Goal: Information Seeking & Learning: Learn about a topic

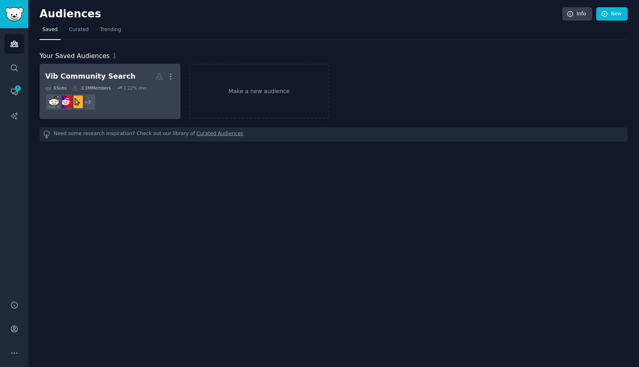
click at [134, 96] on dd "+ 3" at bounding box center [110, 102] width 130 height 23
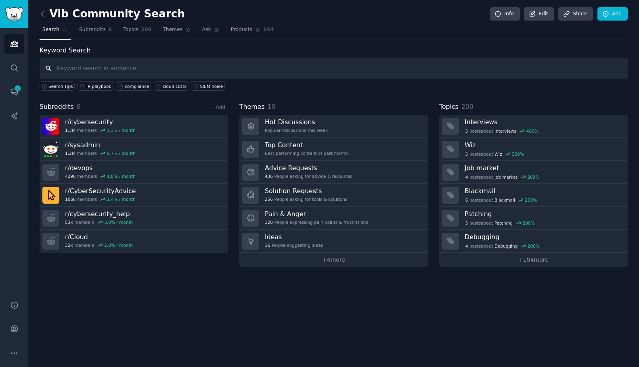
paste input "cloud spend"
type input "cloud spend"
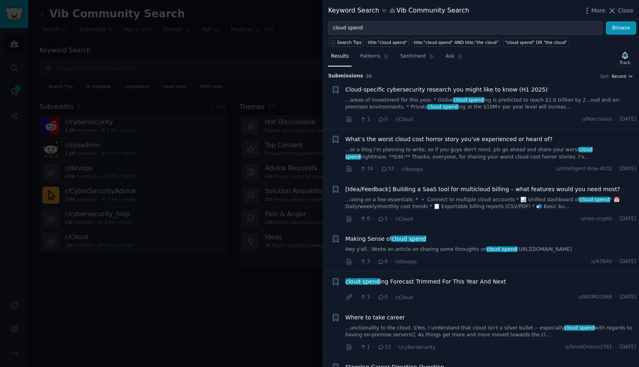
click at [625, 75] on button "Recent" at bounding box center [622, 76] width 22 height 6
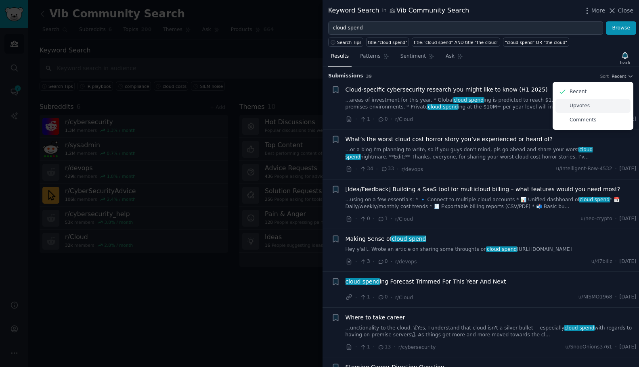
click at [584, 107] on p "Upvotes" at bounding box center [579, 106] width 20 height 7
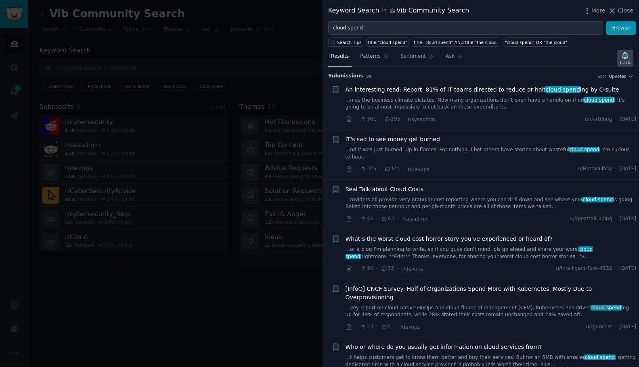
click at [624, 57] on icon "button" at bounding box center [625, 55] width 6 height 6
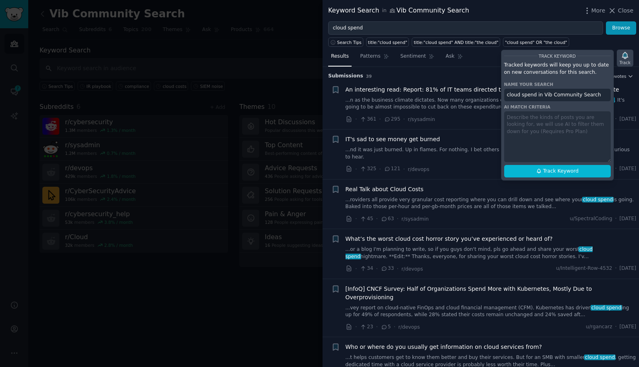
click at [624, 57] on icon "button" at bounding box center [625, 55] width 6 height 6
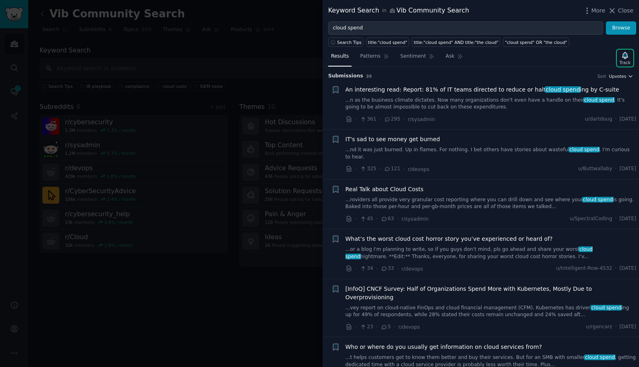
click at [623, 73] on span "Upvotes" at bounding box center [617, 76] width 17 height 6
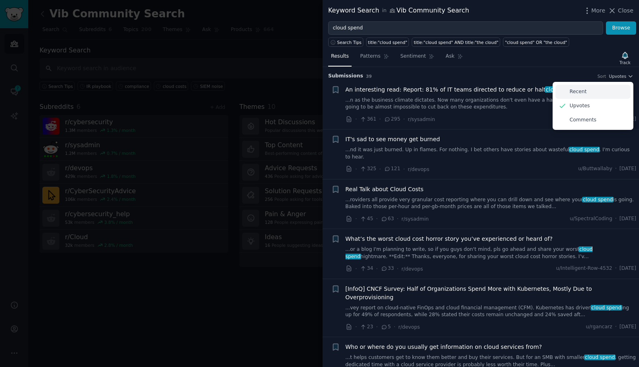
click at [595, 92] on div "Recent" at bounding box center [592, 92] width 75 height 14
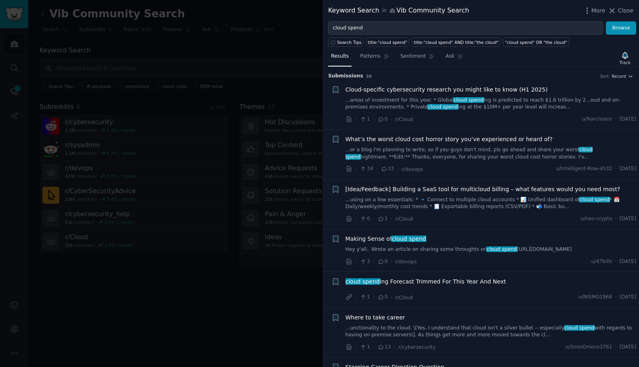
click at [264, 65] on div at bounding box center [319, 183] width 639 height 367
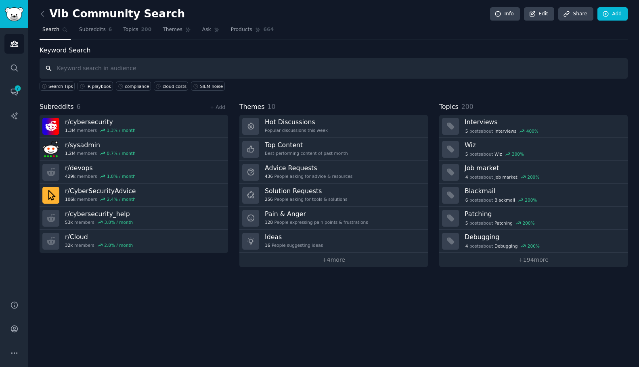
paste input "SIEM noise"
type input "SIEM noise"
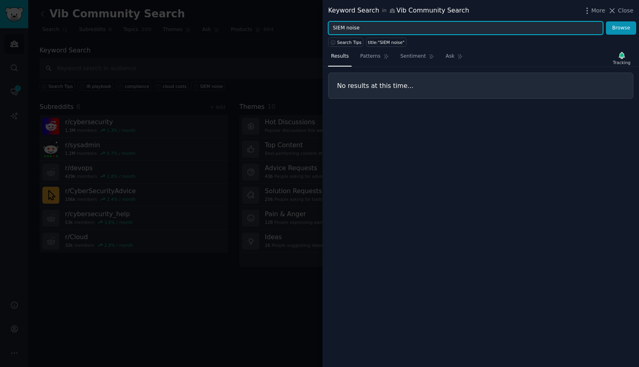
click at [368, 29] on input "SIEM noise" at bounding box center [465, 28] width 275 height 14
click at [621, 28] on button "Browse" at bounding box center [621, 28] width 30 height 14
click at [618, 57] on icon "button" at bounding box center [622, 55] width 8 height 8
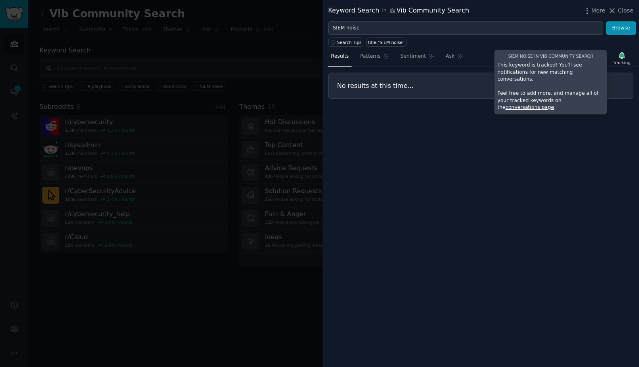
click at [509, 116] on div "Results Patterns Sentiment Ask Tracking SIEM noise in Vib Community Search This…" at bounding box center [480, 207] width 316 height 320
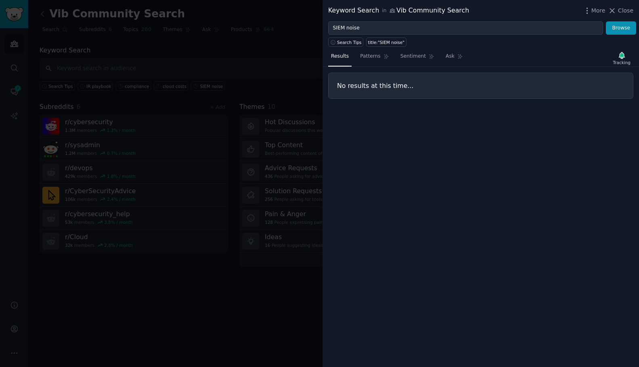
click at [200, 72] on div at bounding box center [319, 183] width 639 height 367
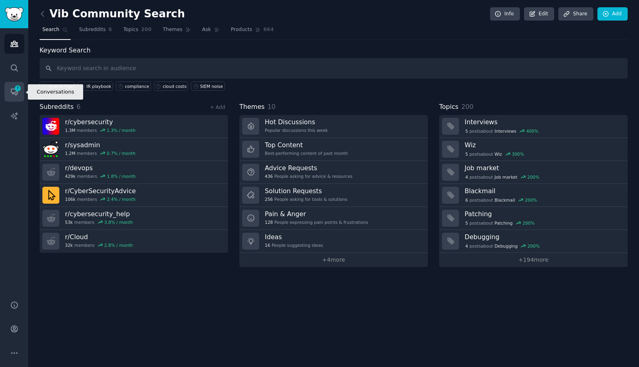
click at [18, 94] on icon "Sidebar" at bounding box center [14, 92] width 8 height 8
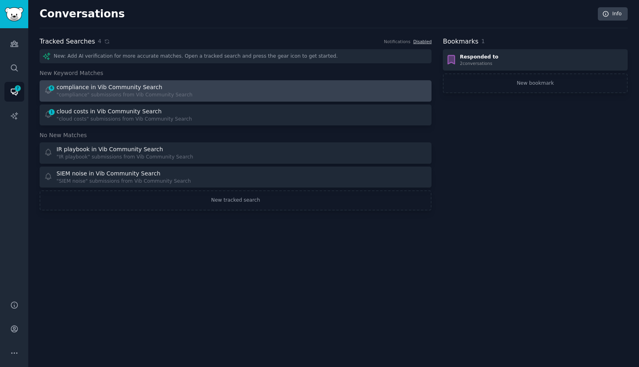
click at [211, 89] on div "6 compliance in Vib Community Search "compliance" submissions from Vib Communit…" at bounding box center [137, 91] width 186 height 16
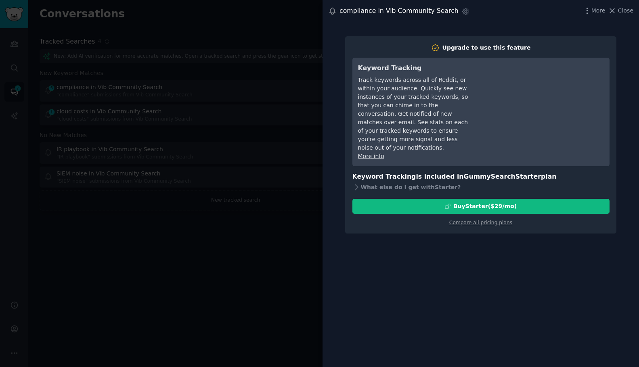
click at [161, 113] on div at bounding box center [319, 183] width 639 height 367
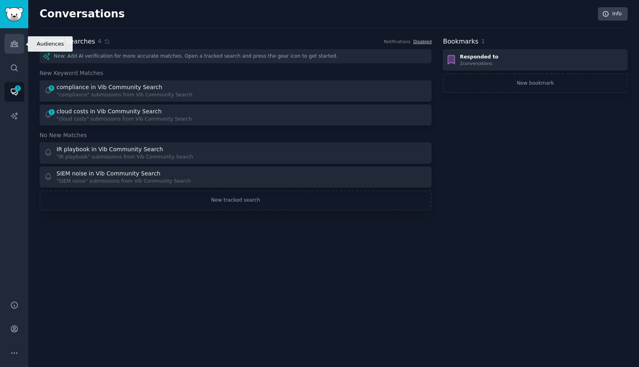
click at [14, 49] on link "Audiences" at bounding box center [14, 44] width 20 height 20
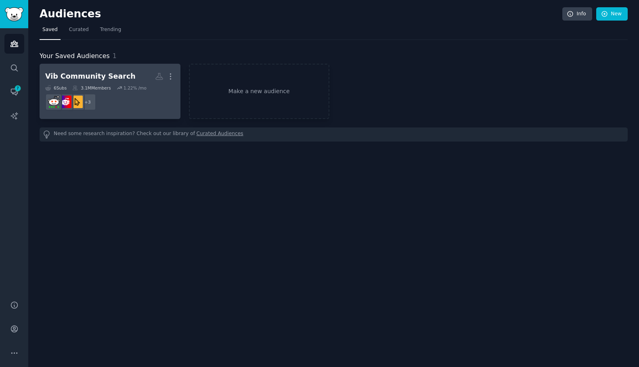
click at [134, 71] on h2 "Vib Community Search More" at bounding box center [110, 76] width 130 height 14
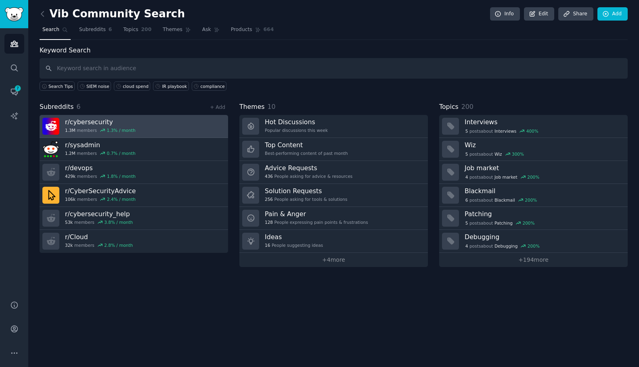
click at [153, 127] on link "r/ cybersecurity 1.3M members 1.3 % / month" at bounding box center [134, 126] width 188 height 23
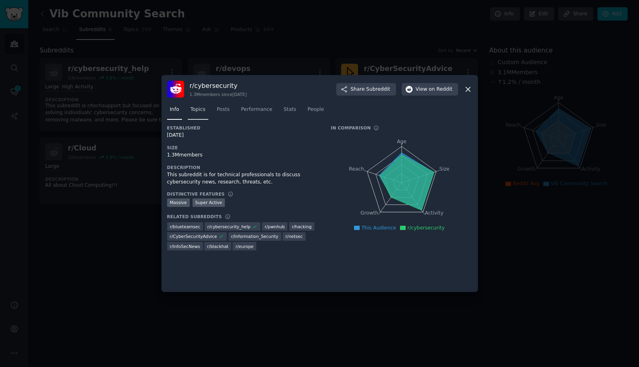
click at [202, 111] on span "Topics" at bounding box center [198, 109] width 15 height 7
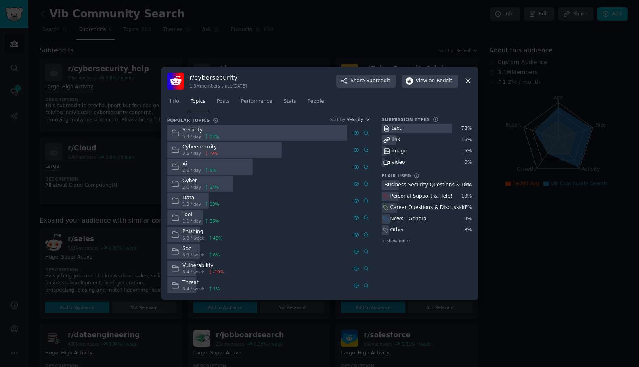
click at [236, 134] on div at bounding box center [257, 133] width 180 height 16
click at [366, 133] on icon at bounding box center [366, 133] width 6 height 6
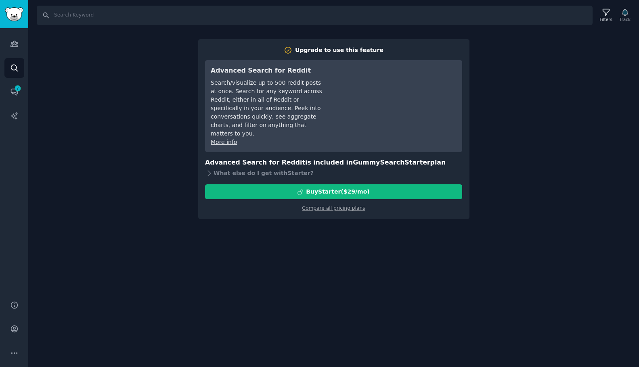
click at [79, 47] on div "Search Filters Track Upgrade to use this feature Advanced Search for Reddit Sea…" at bounding box center [333, 183] width 611 height 367
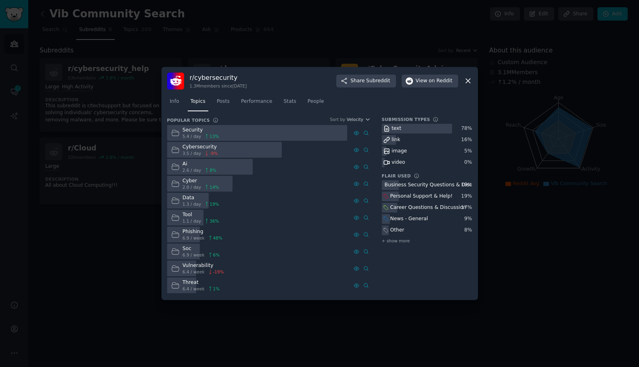
click at [257, 131] on div at bounding box center [257, 133] width 180 height 16
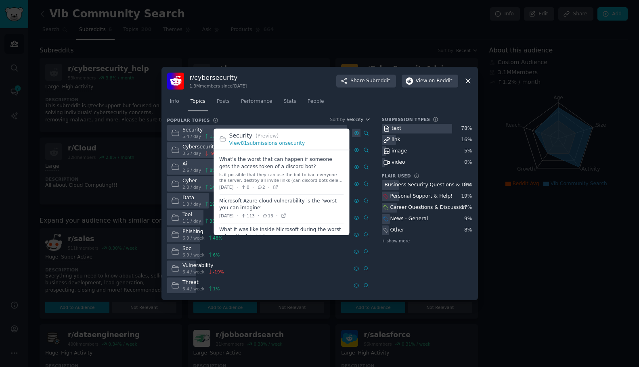
click at [356, 132] on icon at bounding box center [357, 133] width 6 height 6
click at [356, 135] on icon at bounding box center [356, 133] width 5 height 4
click at [272, 144] on link "View 81 submissions on security" at bounding box center [267, 143] width 76 height 6
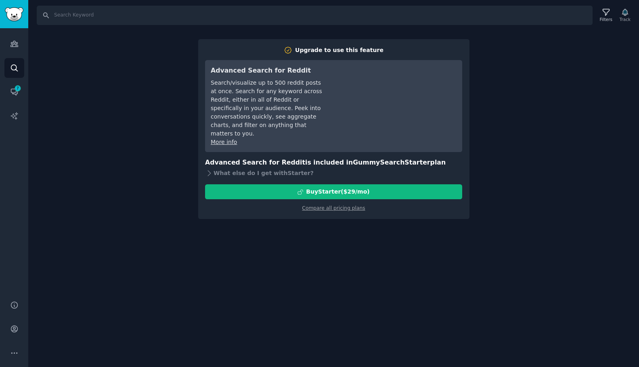
click at [126, 154] on div "Search Filters Track Upgrade to use this feature Advanced Search for Reddit Sea…" at bounding box center [333, 183] width 611 height 367
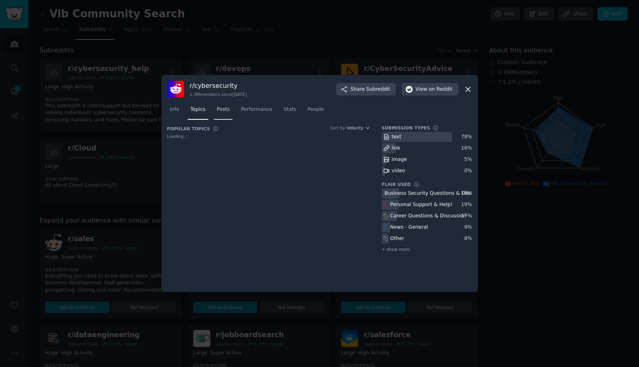
click at [222, 108] on span "Posts" at bounding box center [223, 109] width 13 height 7
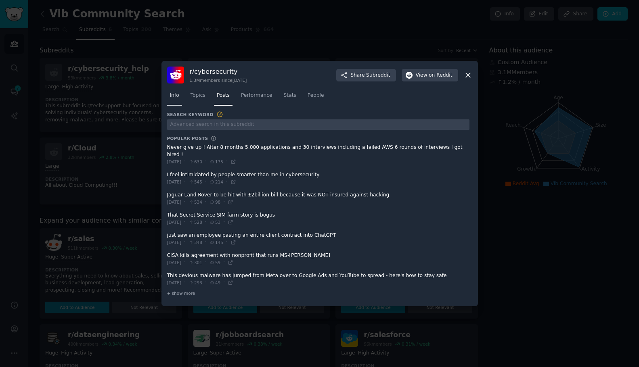
click at [175, 99] on span "Info" at bounding box center [174, 95] width 9 height 7
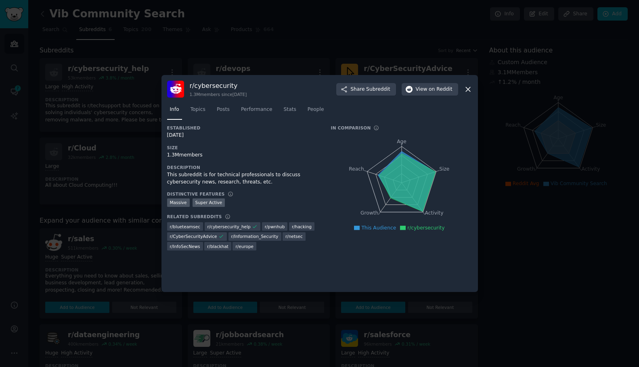
click at [268, 236] on span "r/ Information_Security" at bounding box center [254, 237] width 47 height 6
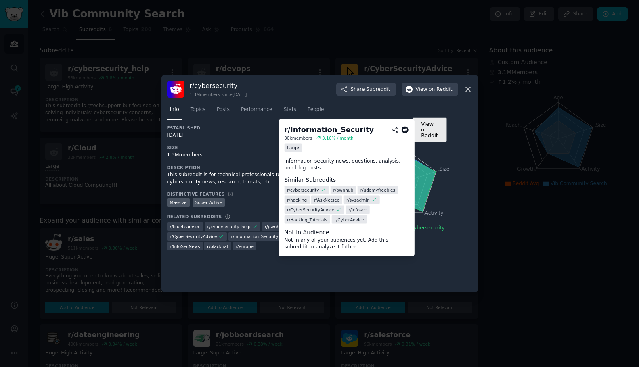
click at [408, 129] on icon at bounding box center [405, 129] width 7 height 7
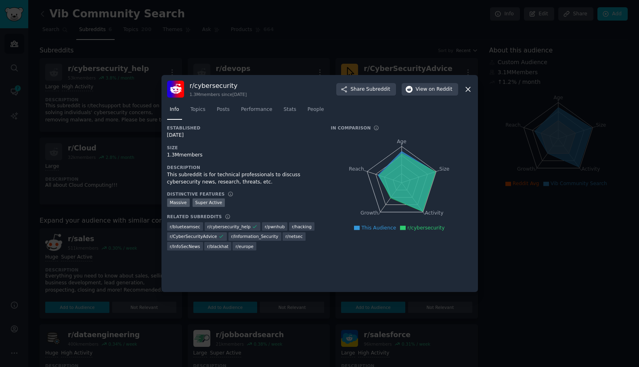
click at [466, 88] on icon at bounding box center [468, 89] width 4 height 4
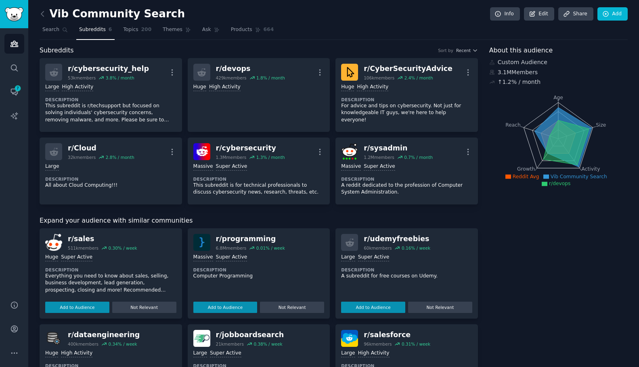
click at [104, 18] on h2 "Vib Community Search" at bounding box center [112, 14] width 145 height 13
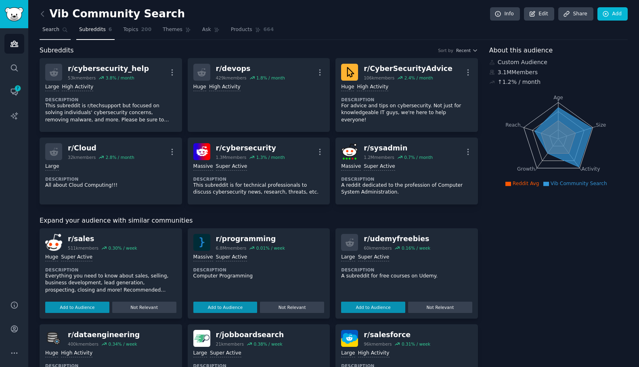
click at [61, 31] on link "Search" at bounding box center [55, 31] width 31 height 17
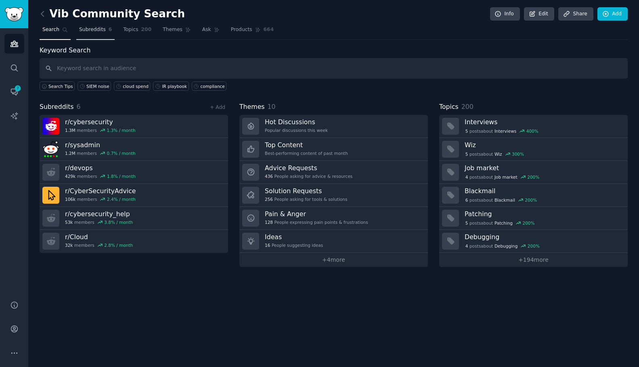
click at [94, 31] on span "Subreddits" at bounding box center [92, 29] width 27 height 7
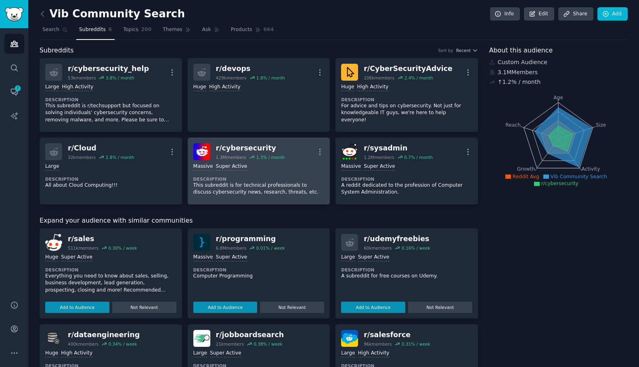
click at [285, 148] on div "r/ cybersecurity 1.3M members 1.3 % / month More" at bounding box center [258, 151] width 131 height 17
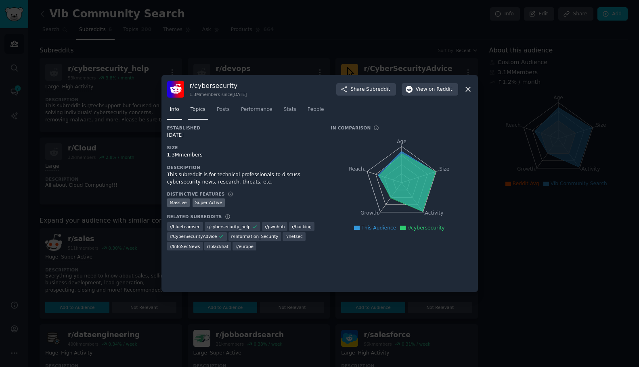
click at [199, 111] on span "Topics" at bounding box center [198, 109] width 15 height 7
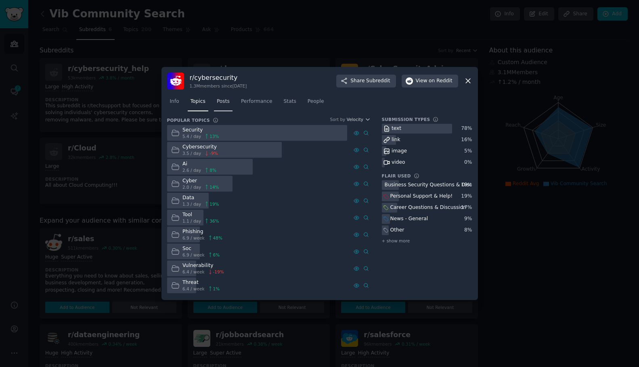
click at [224, 107] on link "Posts" at bounding box center [223, 103] width 19 height 17
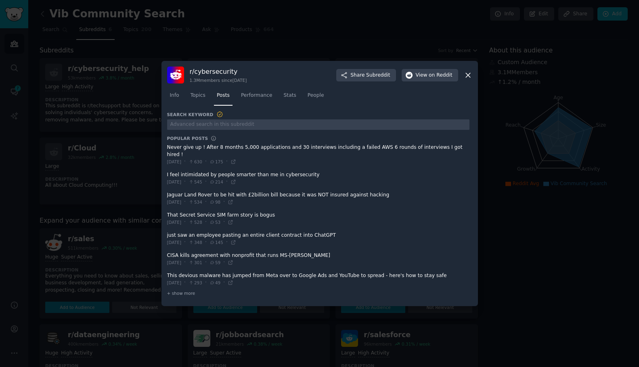
click at [307, 156] on span at bounding box center [318, 154] width 302 height 27
click at [255, 98] on span "Performance" at bounding box center [256, 95] width 31 height 7
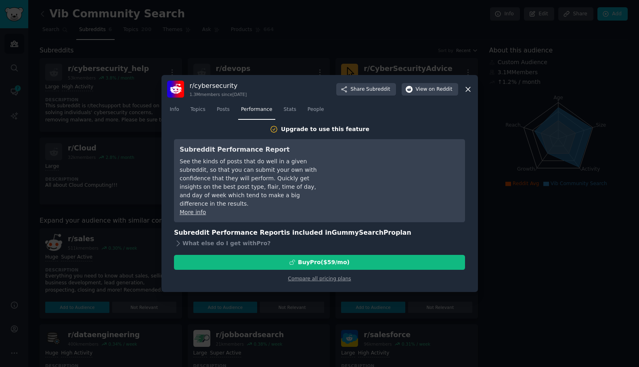
click at [213, 109] on nav "Info Topics Posts Performance Stats People" at bounding box center [319, 111] width 305 height 17
click at [217, 111] on span "Posts" at bounding box center [223, 109] width 13 height 7
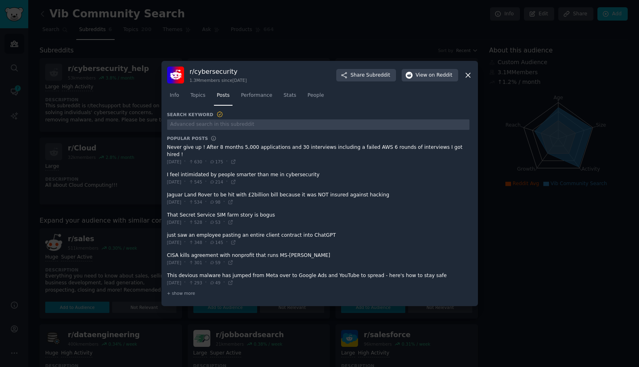
click at [195, 251] on span at bounding box center [318, 259] width 302 height 20
click at [468, 80] on icon at bounding box center [468, 75] width 8 height 8
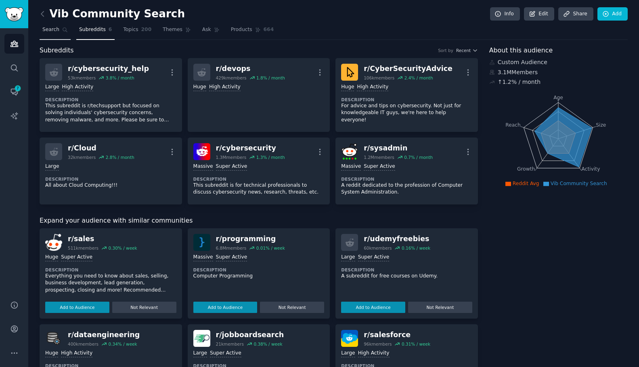
click at [58, 27] on span "Search" at bounding box center [50, 29] width 17 height 7
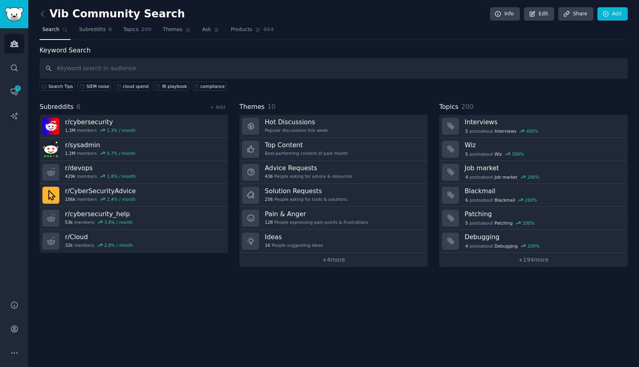
click at [108, 72] on input "text" at bounding box center [334, 68] width 588 height 21
click at [136, 31] on span "Topics" at bounding box center [130, 29] width 15 height 7
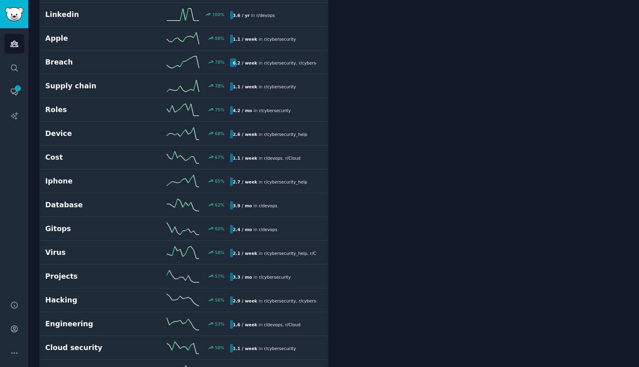
scroll to position [502, 0]
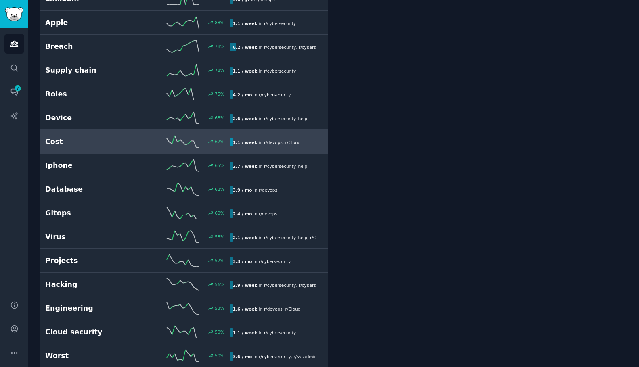
click at [115, 138] on h2 "Cost" at bounding box center [91, 142] width 92 height 10
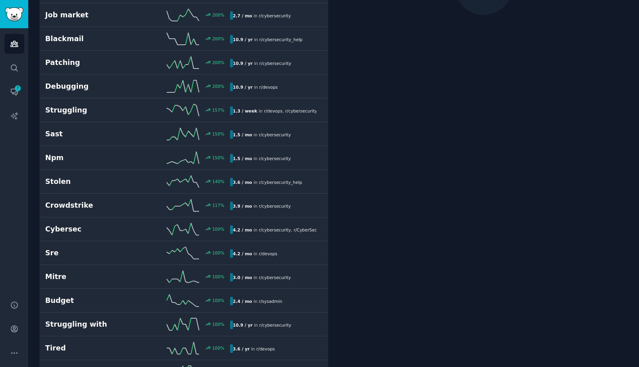
scroll to position [45, 0]
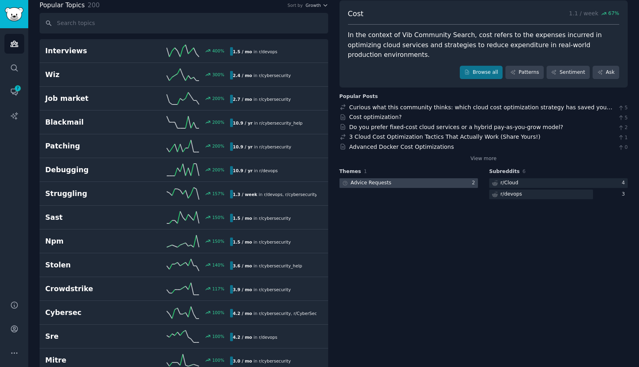
click at [387, 180] on div "Advice Requests" at bounding box center [371, 183] width 41 height 7
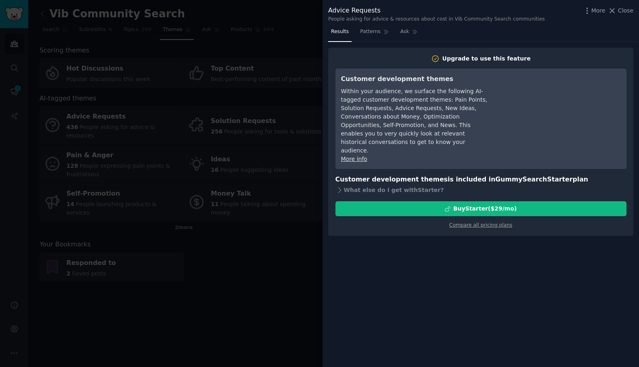
click at [209, 300] on div at bounding box center [319, 183] width 639 height 367
click at [275, 39] on div at bounding box center [319, 183] width 639 height 367
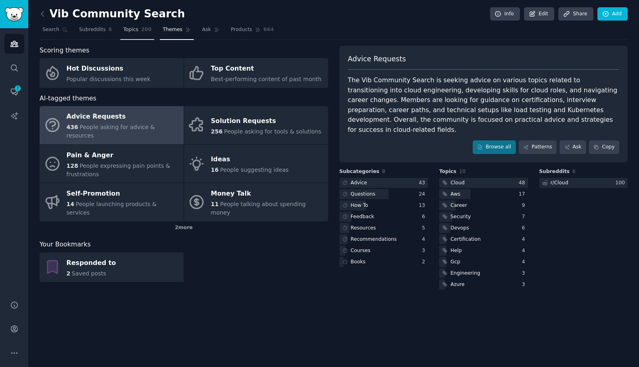
click at [133, 30] on span "Topics" at bounding box center [130, 29] width 15 height 7
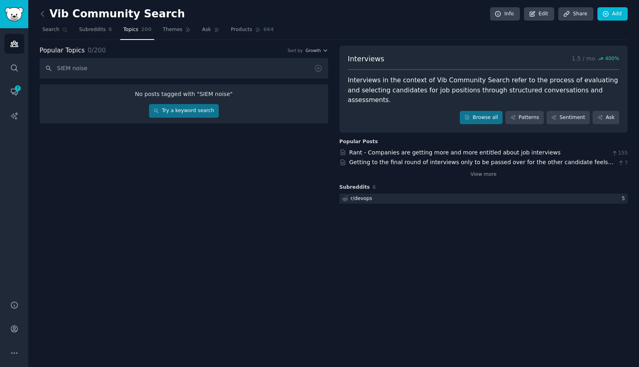
drag, startPoint x: 96, startPoint y: 69, endPoint x: 70, endPoint y: 69, distance: 25.4
click at [70, 69] on input "SIEM noise" at bounding box center [184, 68] width 289 height 21
type input "SIEM"
click at [130, 69] on input "SIEM" at bounding box center [184, 68] width 289 height 21
click at [44, 12] on icon at bounding box center [42, 14] width 8 height 8
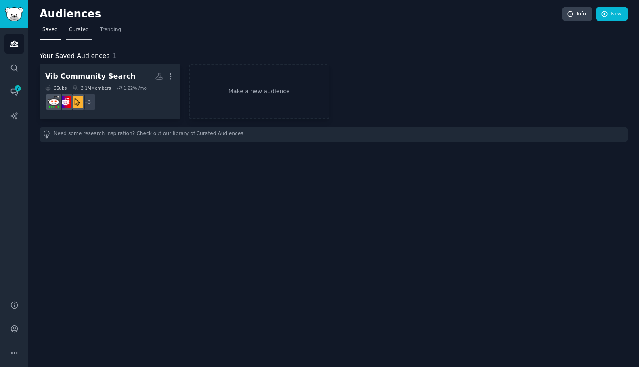
click at [81, 29] on span "Curated" at bounding box center [79, 29] width 20 height 7
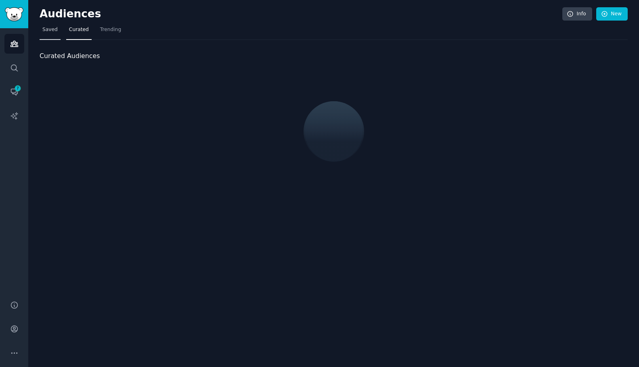
click at [54, 28] on span "Saved" at bounding box center [49, 29] width 15 height 7
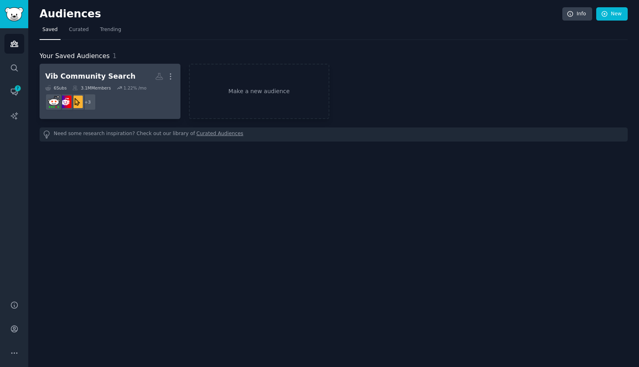
click at [125, 92] on dd "+ 3" at bounding box center [110, 102] width 130 height 23
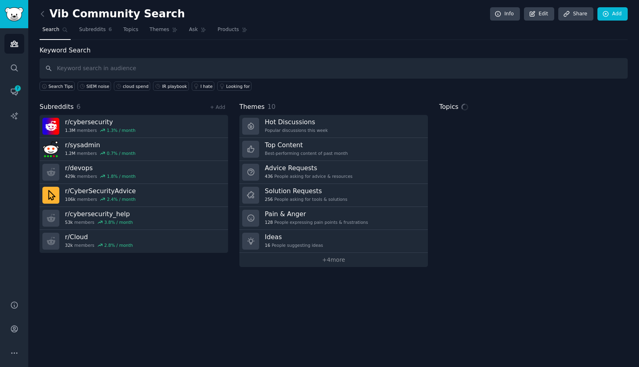
type input "SIEM noise"
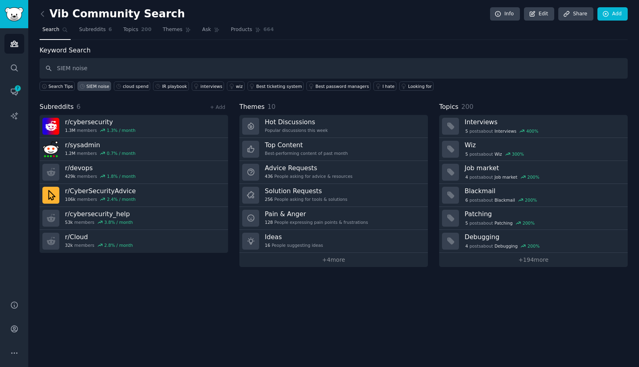
drag, startPoint x: 98, startPoint y: 69, endPoint x: 33, endPoint y: 69, distance: 64.2
click at [33, 69] on div "Vib Community Search Info Edit Share Add Search Subreddits 6 Topics 200 Themes …" at bounding box center [333, 183] width 611 height 367
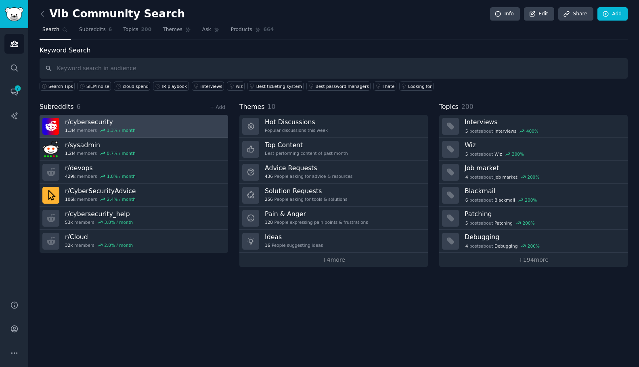
click at [161, 129] on link "r/ cybersecurity 1.3M members 1.3 % / month" at bounding box center [134, 126] width 188 height 23
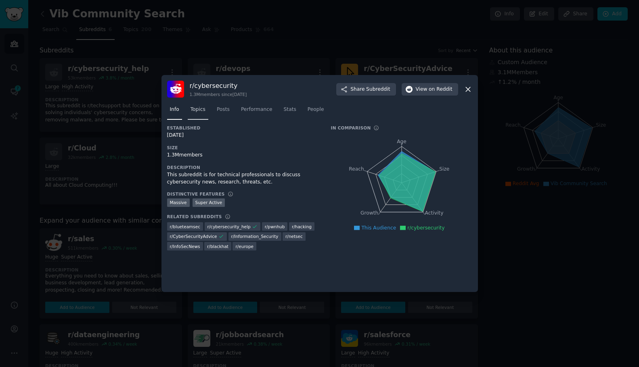
click at [205, 118] on link "Topics" at bounding box center [198, 111] width 21 height 17
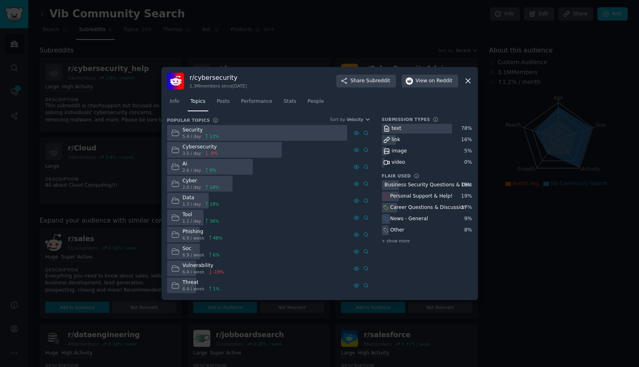
click at [240, 149] on div at bounding box center [224, 150] width 115 height 16
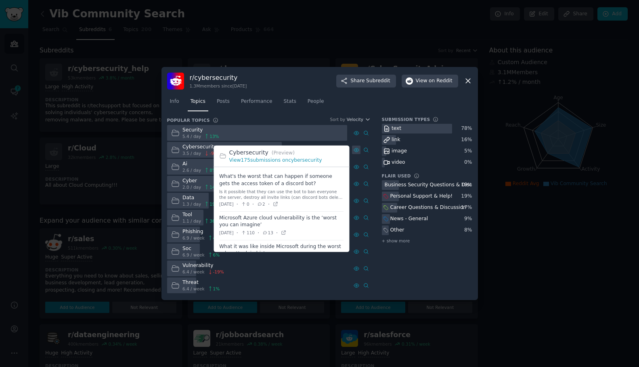
click at [357, 149] on icon at bounding box center [357, 150] width 6 height 6
click at [288, 159] on link "View 175 submissions on cybersecurity" at bounding box center [275, 160] width 93 height 6
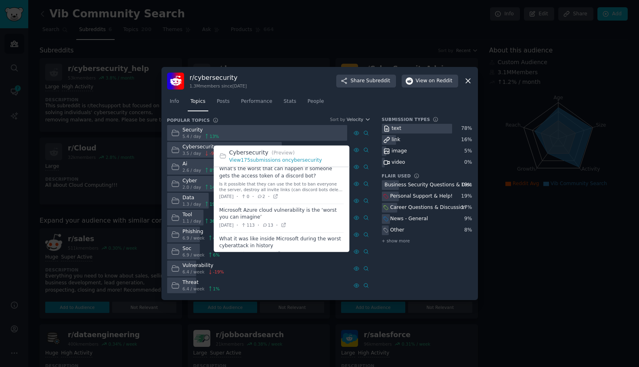
scroll to position [7, 0]
click at [288, 186] on div "Is it possible that they can use the bot to ban everyone the server, destroy al…" at bounding box center [281, 187] width 124 height 11
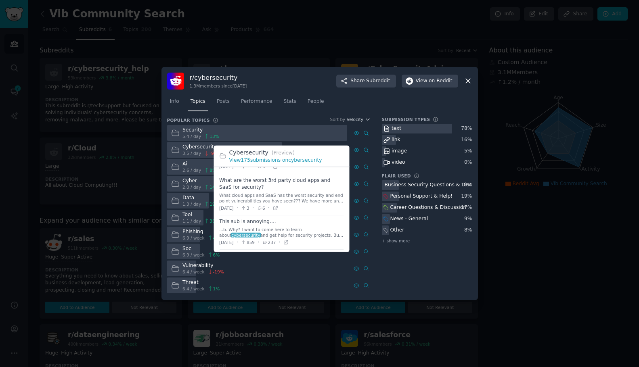
scroll to position [214, 0]
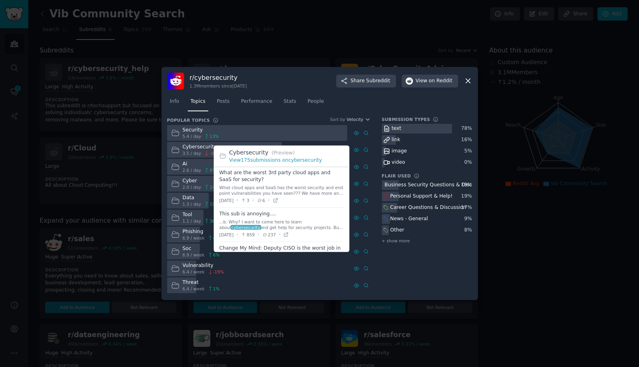
click at [262, 198] on icon at bounding box center [260, 200] width 6 height 4
click at [264, 165] on div "Cybersecurity (Preview) View 175 submissions on cybersecurity" at bounding box center [282, 157] width 136 height 22
click at [264, 170] on span at bounding box center [281, 187] width 124 height 41
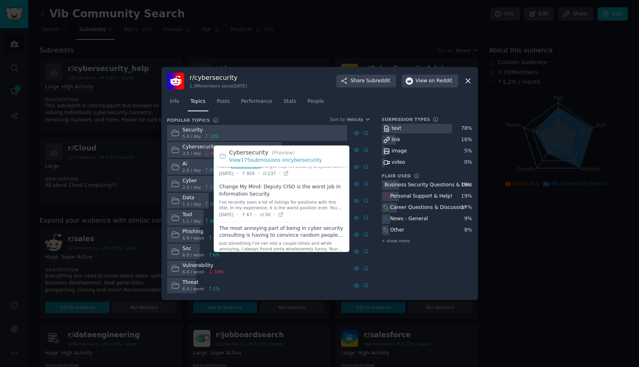
click at [262, 191] on span at bounding box center [281, 201] width 124 height 41
click at [262, 184] on span at bounding box center [281, 201] width 124 height 41
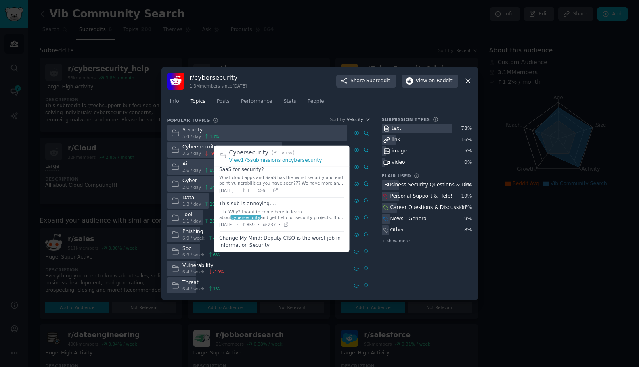
click at [262, 186] on div "[DATE] · 3 · 6 ·" at bounding box center [248, 190] width 59 height 8
click at [247, 188] on icon at bounding box center [244, 190] width 6 height 4
click at [262, 188] on icon at bounding box center [260, 190] width 6 height 4
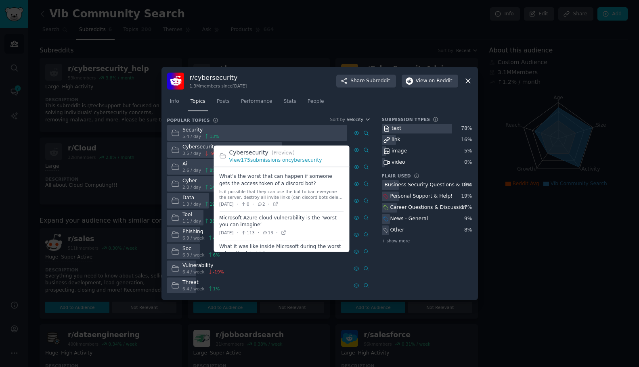
scroll to position [0, 0]
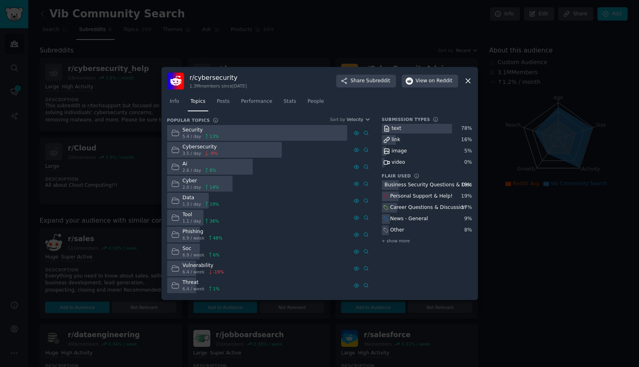
click at [228, 42] on div at bounding box center [319, 183] width 639 height 367
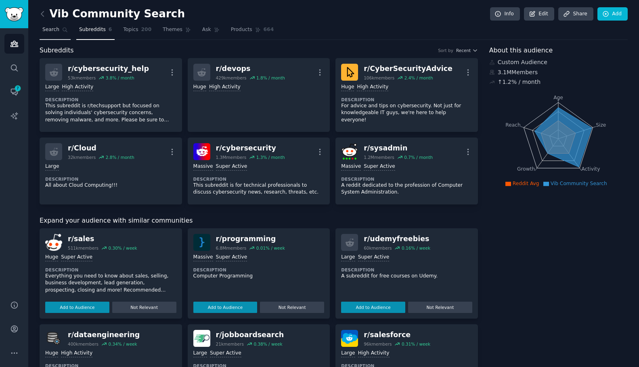
click at [55, 30] on span "Search" at bounding box center [50, 29] width 17 height 7
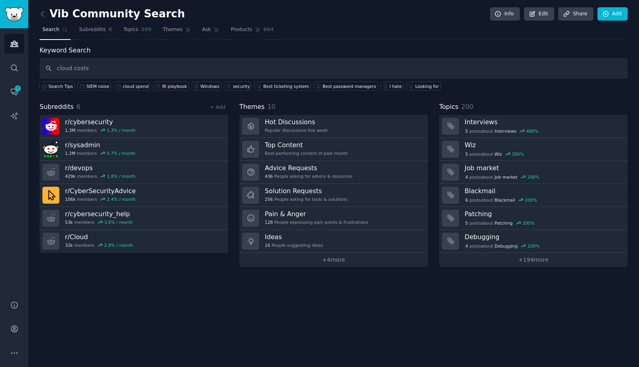
type input "cloud costs"
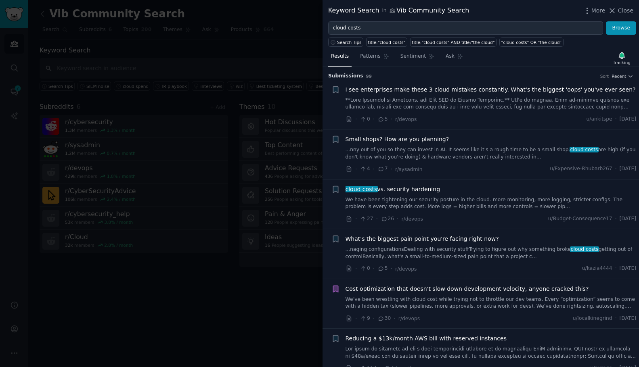
click at [468, 96] on div "I see enterprises make these 3 cloud mistakes constantly. What's the biggest 'o…" at bounding box center [490, 98] width 291 height 25
click at [335, 89] on icon "button" at bounding box center [335, 89] width 5 height 6
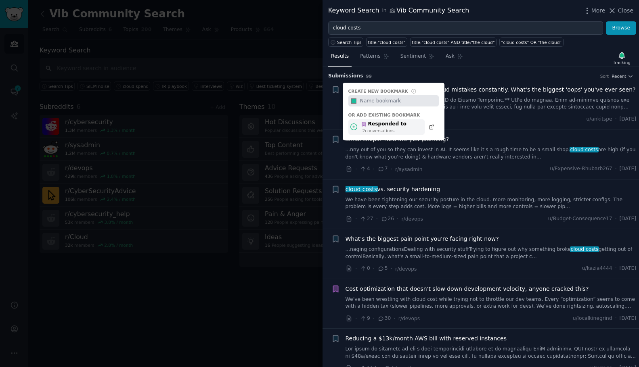
scroll to position [10, 0]
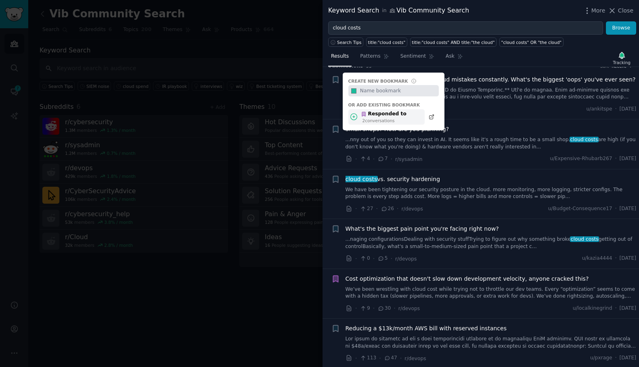
click at [375, 116] on div "Responded to" at bounding box center [384, 114] width 46 height 7
click at [465, 94] on link at bounding box center [490, 94] width 291 height 14
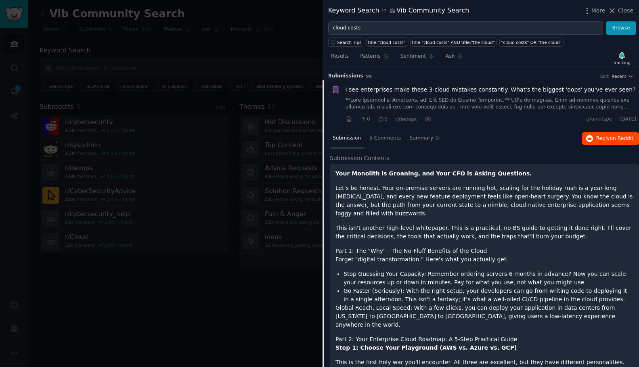
click at [616, 137] on span "on Reddit" at bounding box center [621, 139] width 23 height 6
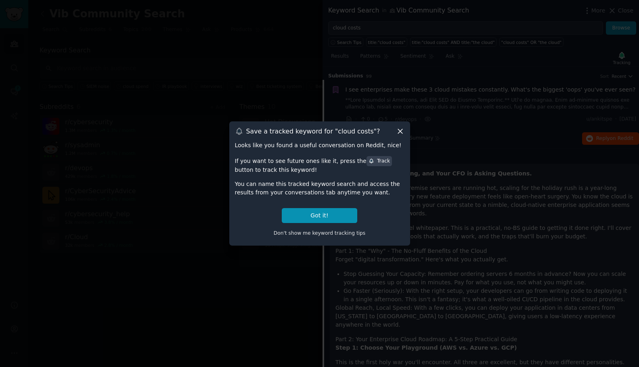
click at [397, 133] on icon at bounding box center [400, 131] width 8 height 8
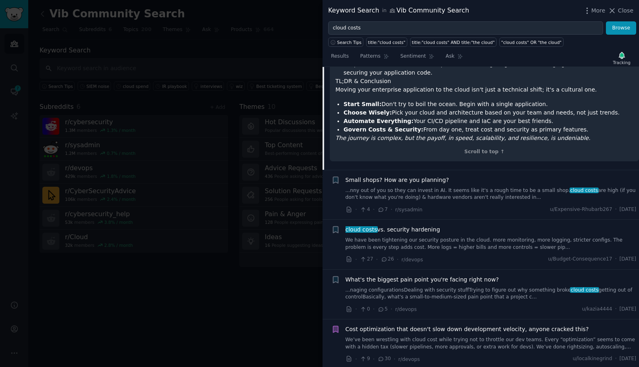
scroll to position [995, 0]
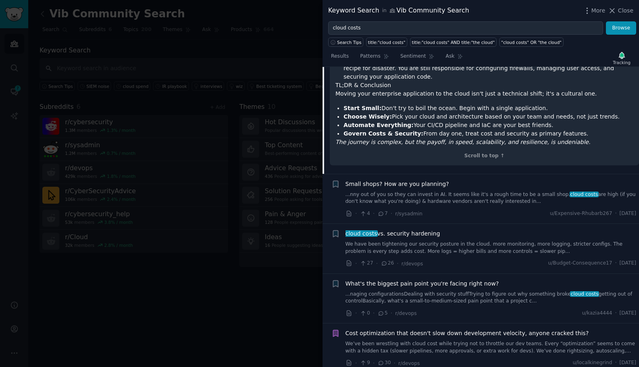
click at [482, 241] on link "We have been tightening our security posture in the cloud. more monitoring, mor…" at bounding box center [490, 248] width 291 height 14
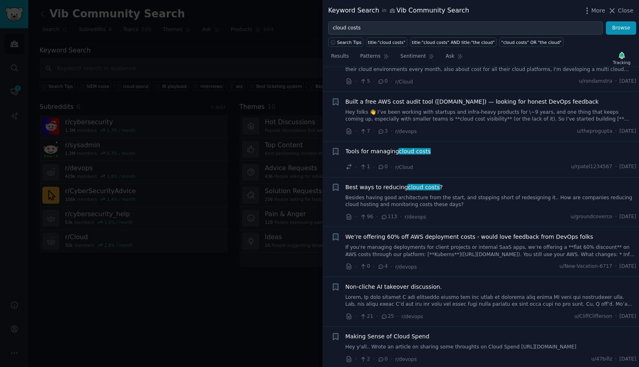
scroll to position [111, 0]
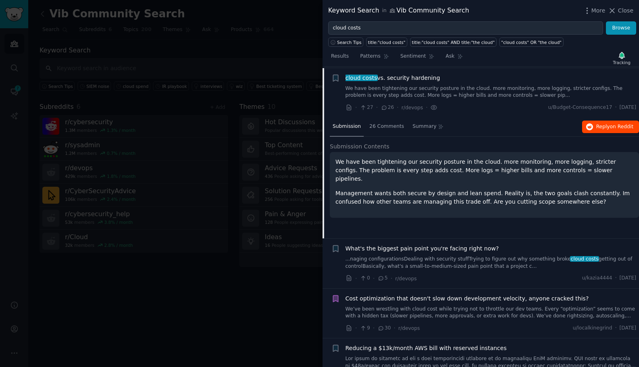
click at [610, 127] on span "on Reddit" at bounding box center [621, 127] width 23 height 6
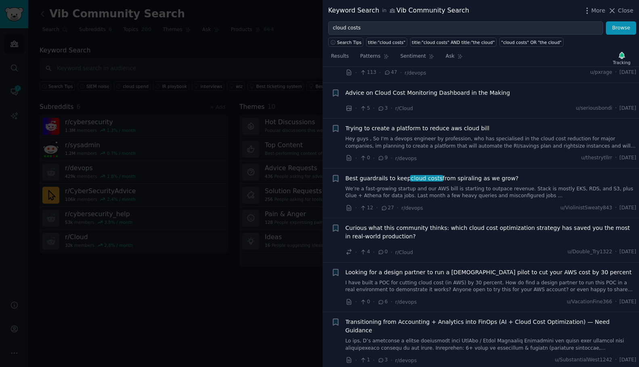
scroll to position [451, 0]
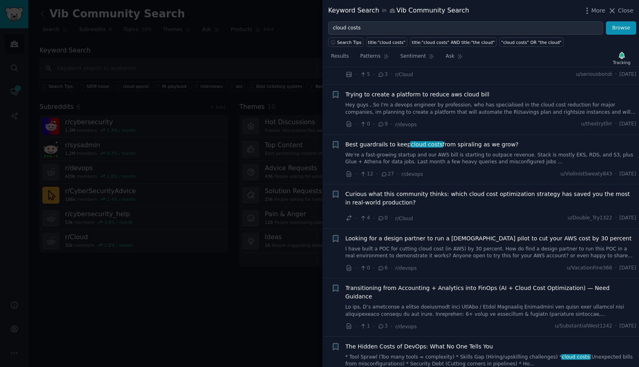
click at [463, 158] on link "We’re a fast-growing startup and our AWS bill is starting to outpace revenue. S…" at bounding box center [490, 159] width 291 height 14
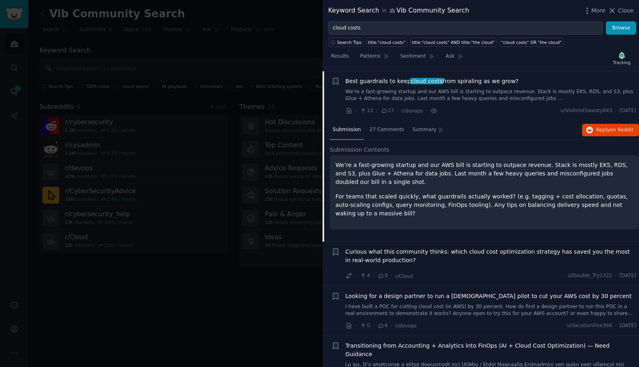
scroll to position [410, 0]
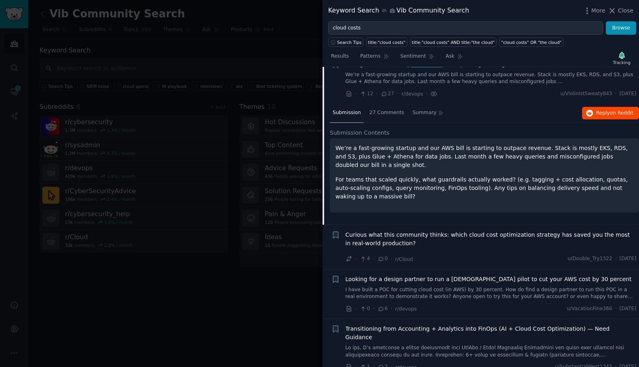
click at [609, 113] on button "Reply on Reddit" at bounding box center [610, 113] width 57 height 13
click at [601, 113] on button "Reply on Reddit" at bounding box center [610, 113] width 57 height 13
